Goal: Task Accomplishment & Management: Manage account settings

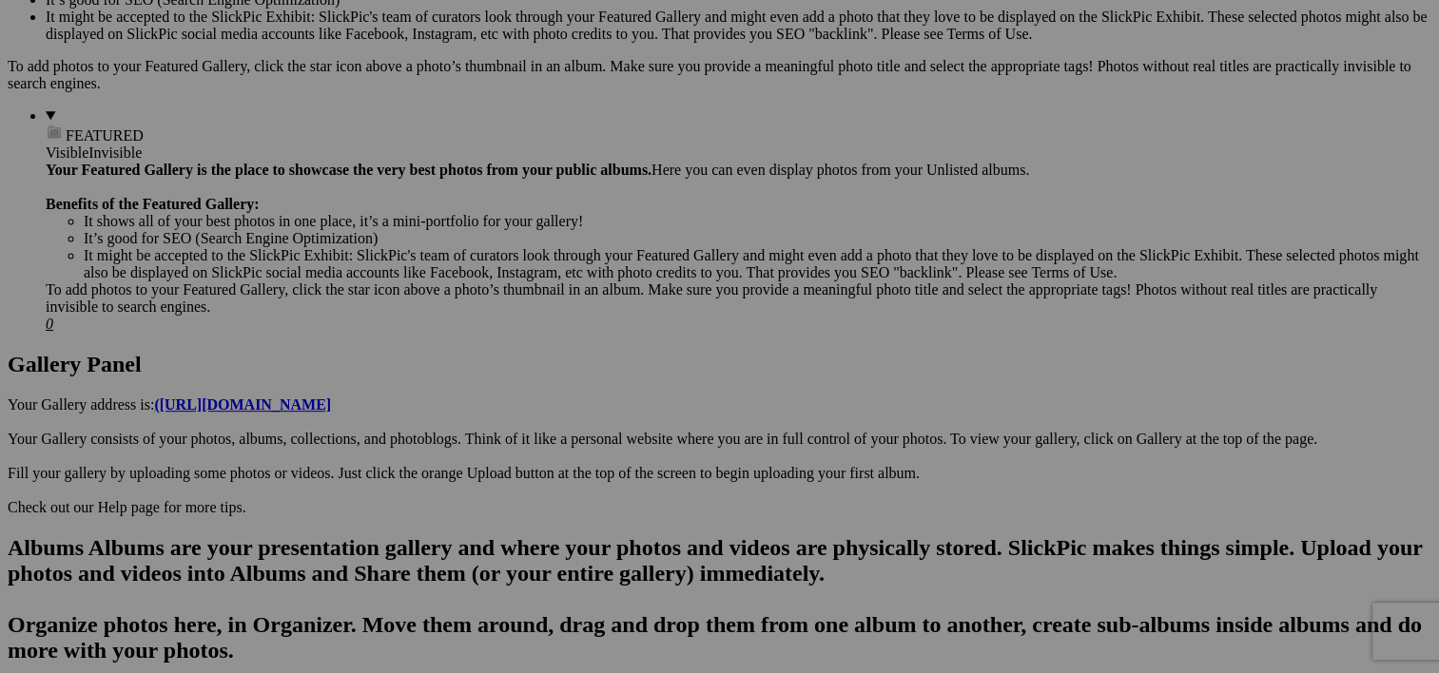
scroll to position [23, 0]
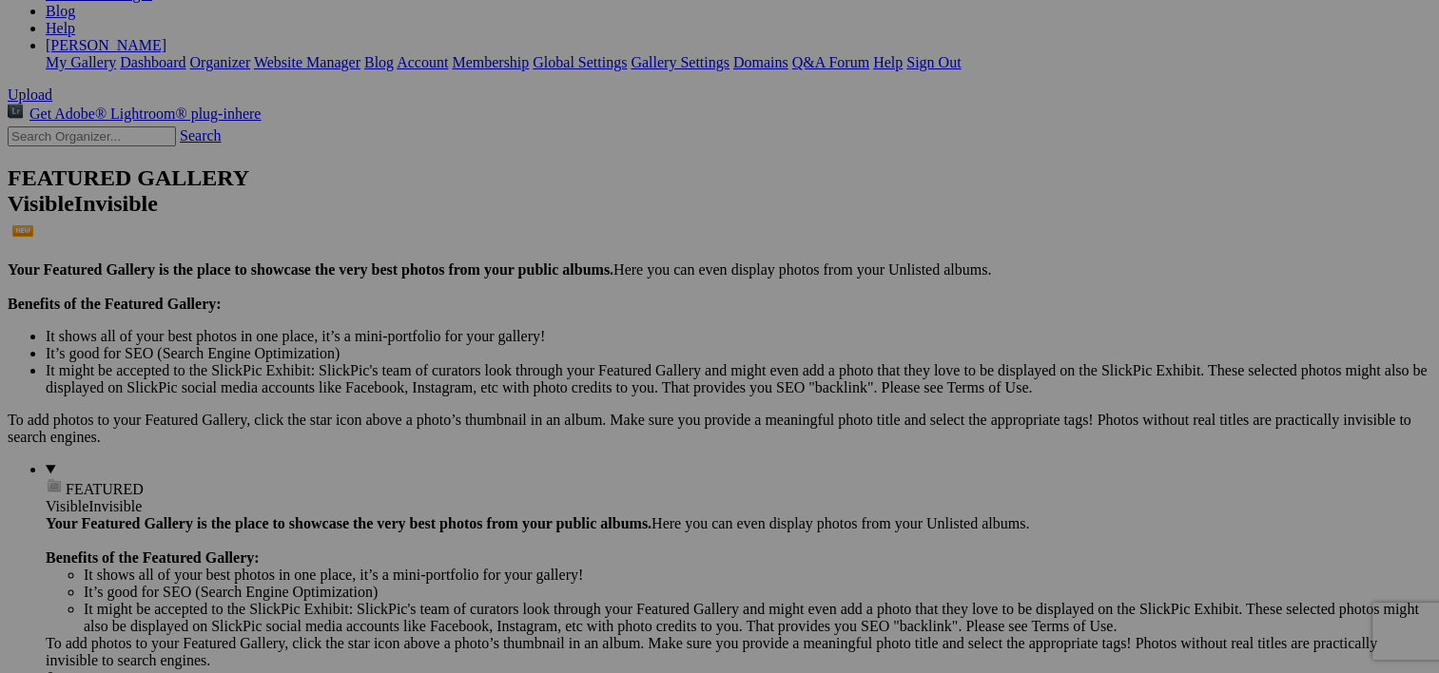
scroll to position [348, 0]
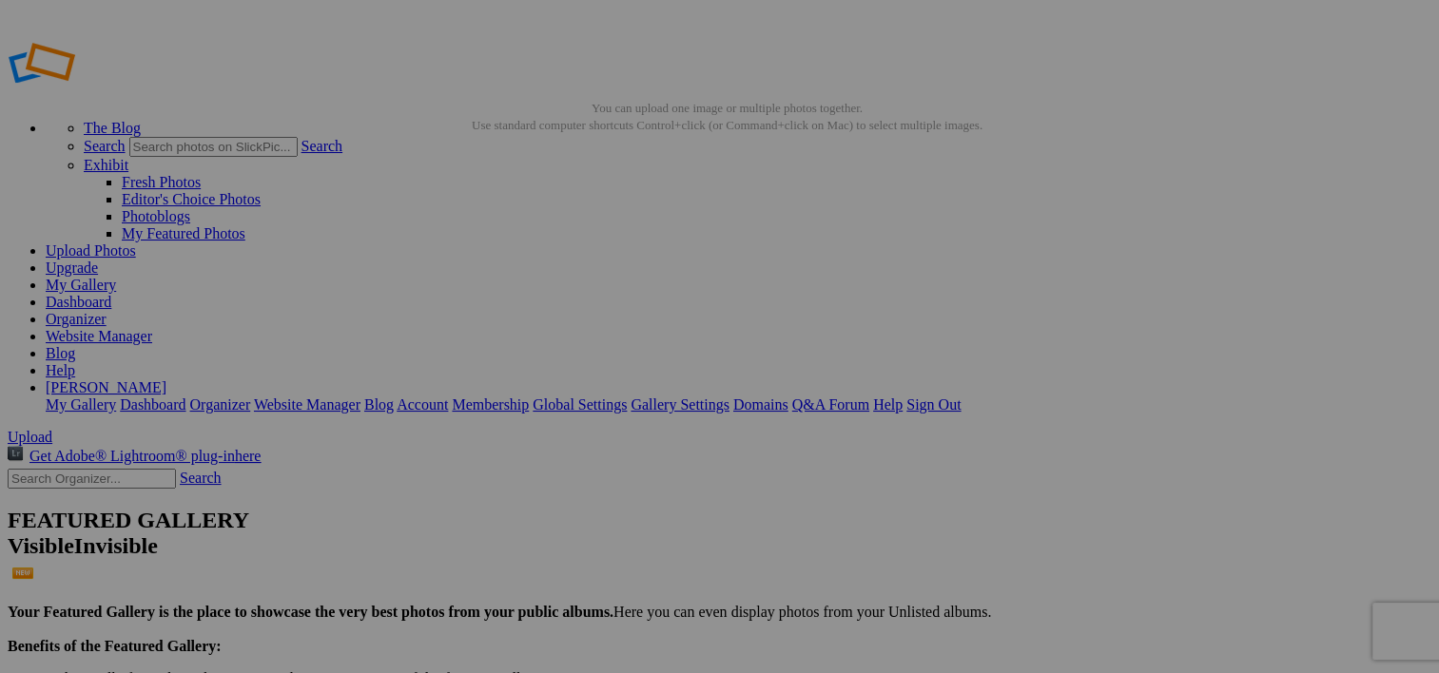
type input "Truck Stops"
